Goal: Transaction & Acquisition: Purchase product/service

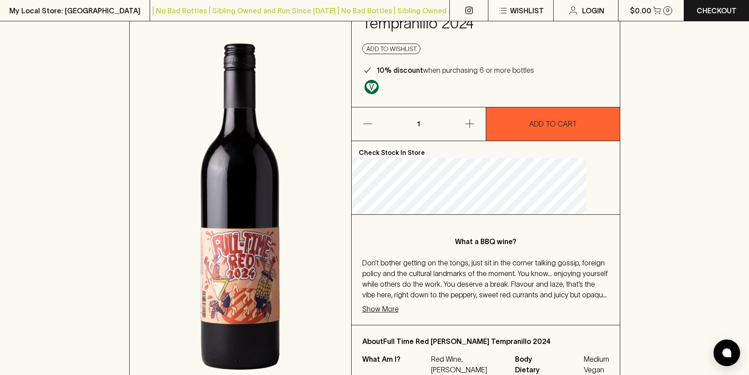
scroll to position [107, 0]
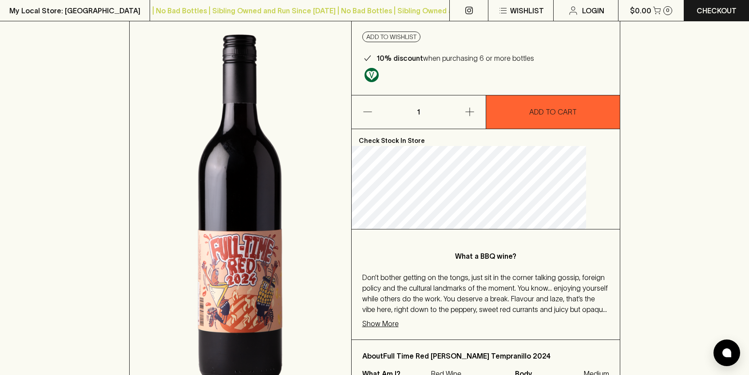
click at [411, 296] on div "What a BBQ wine? Don’t bother getting on the tongs, just sit in the corner talk…" at bounding box center [485, 284] width 268 height 110
click at [398, 318] on p "Show More" at bounding box center [380, 323] width 36 height 11
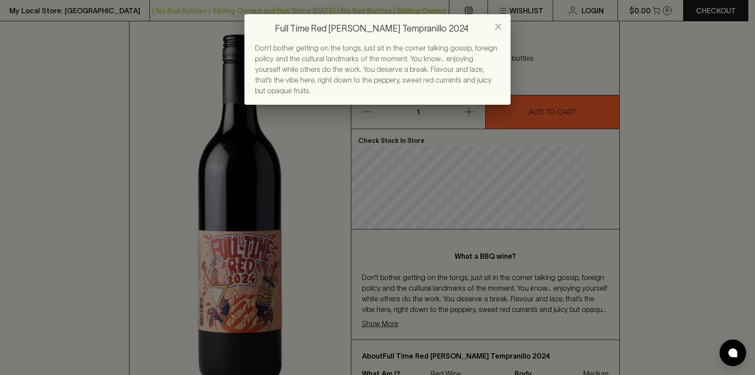
click at [499, 23] on icon "close" at bounding box center [498, 26] width 11 height 11
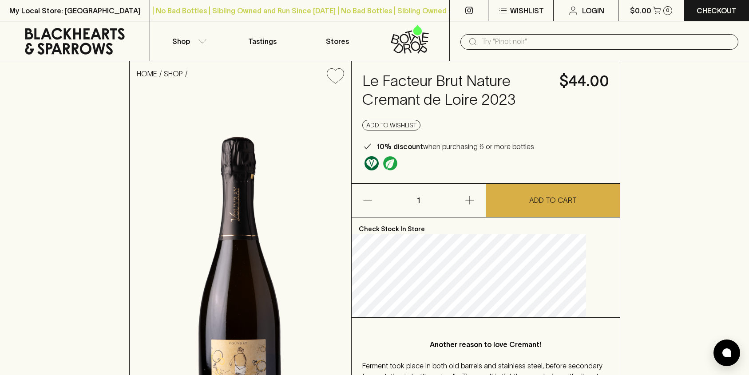
click at [745, 200] on div "HOME SHOP Le Facteur Brut Nature Cremant de Loire 2023 $44.00 Add to wishlist 1…" at bounding box center [374, 278] width 749 height 435
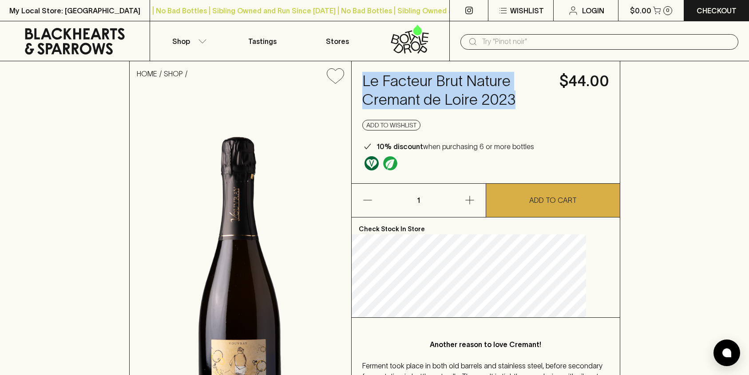
drag, startPoint x: 531, startPoint y: 100, endPoint x: 370, endPoint y: 80, distance: 161.4
click at [370, 80] on div "Le Facteur Brut Nature Cremant de Loire 2023 $44.00 Add to wishlist 10% discoun…" at bounding box center [485, 122] width 268 height 122
copy h4 "Le Facteur Brut Nature Cremant de Loire 2023"
